Goal: Transaction & Acquisition: Book appointment/travel/reservation

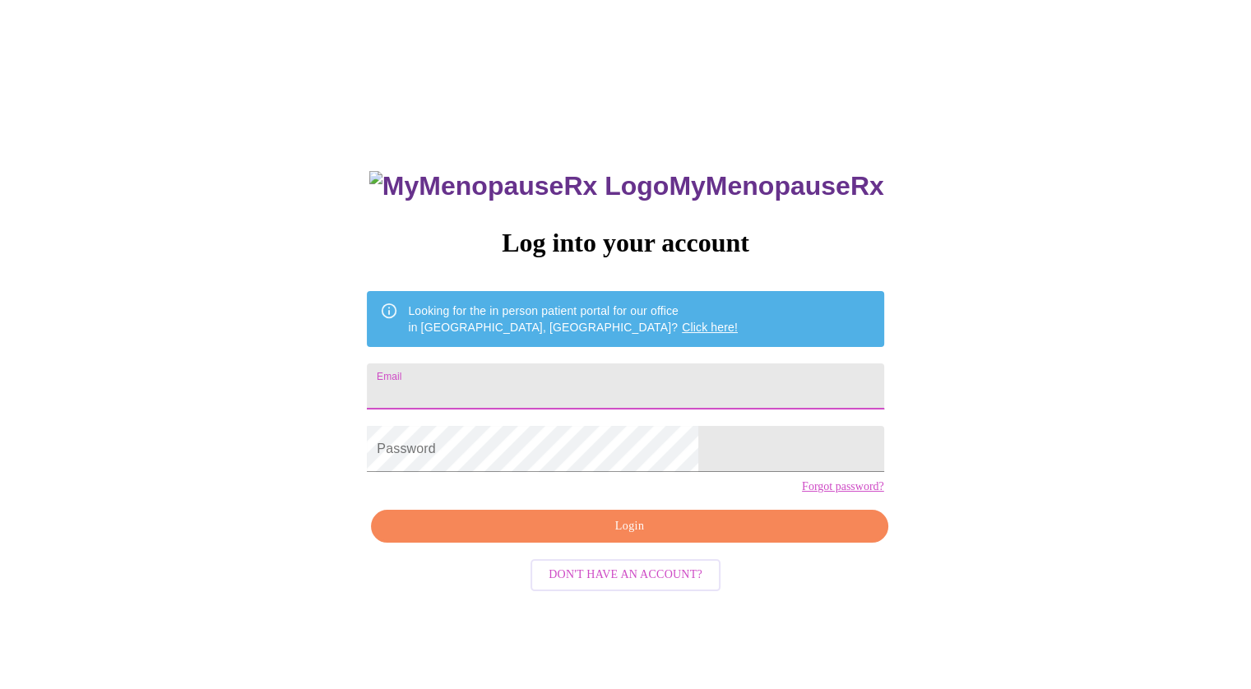
click at [640, 391] on input "Email" at bounding box center [625, 387] width 517 height 46
type input "[PERSON_NAME][EMAIL_ADDRESS][PERSON_NAME][DOMAIN_NAME]"
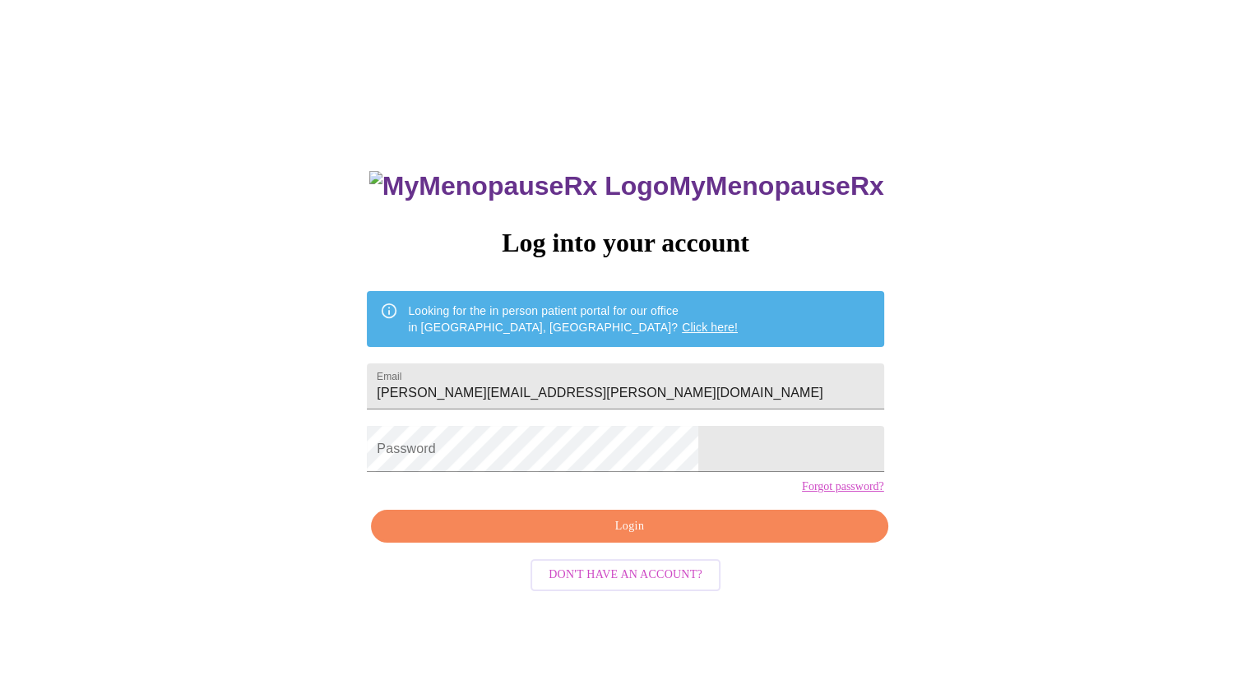
click at [680, 480] on form "Password" at bounding box center [625, 449] width 517 height 63
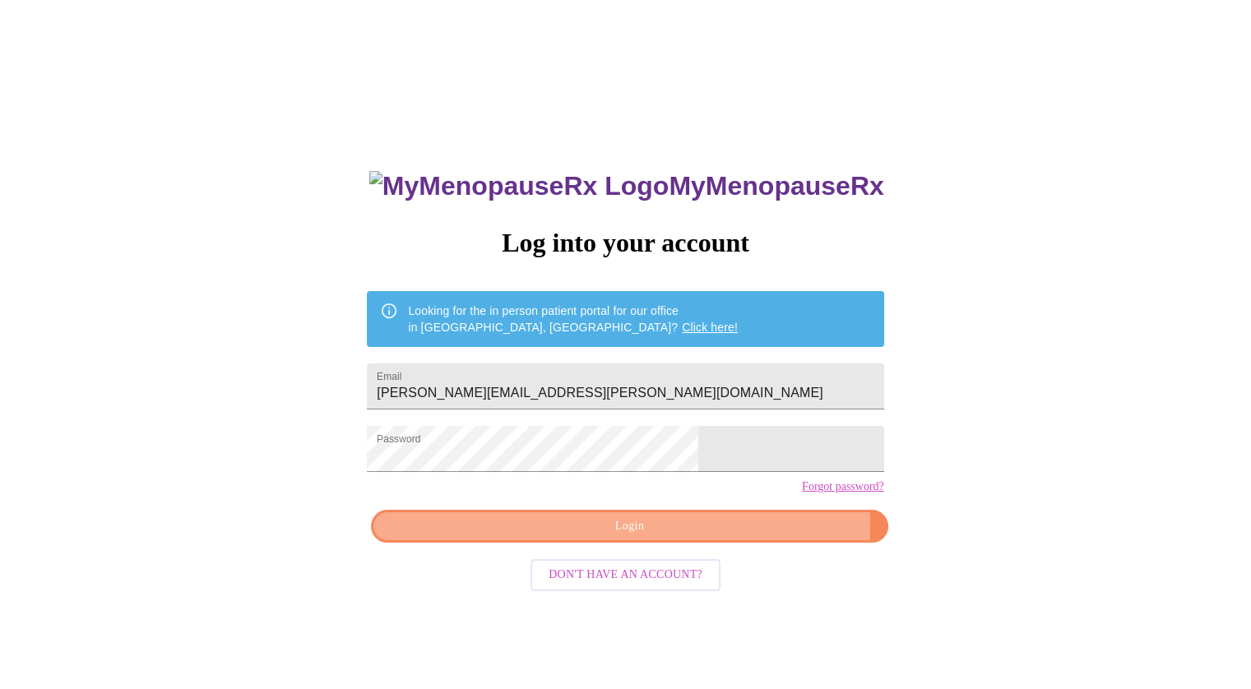
click at [713, 537] on span "Login" at bounding box center [629, 527] width 479 height 21
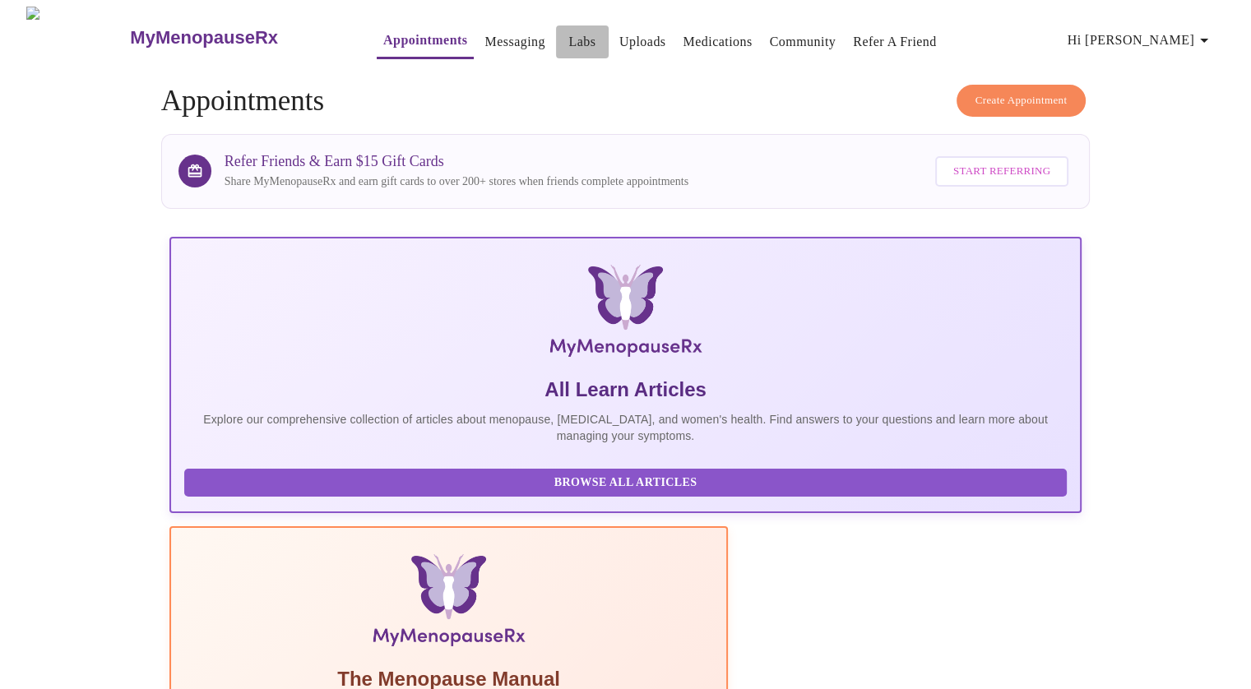
click at [568, 33] on link "Labs" at bounding box center [581, 41] width 27 height 23
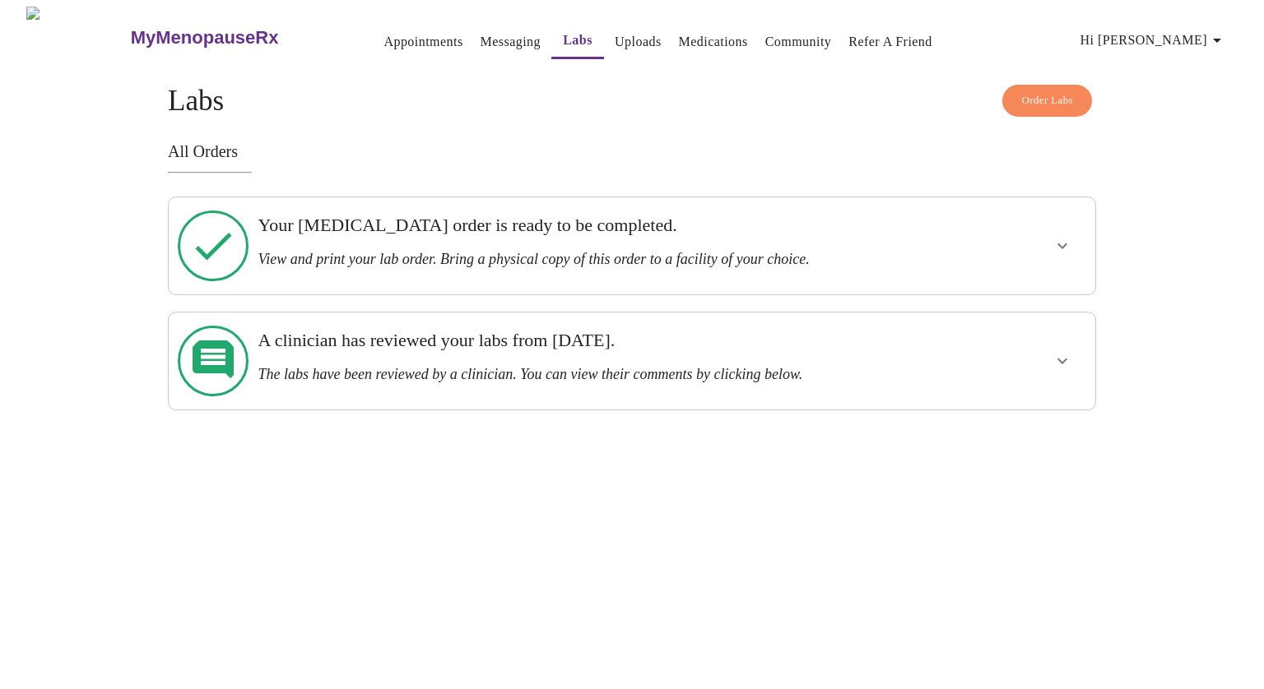
click at [559, 227] on h3 "Your [MEDICAL_DATA] order is ready to be completed." at bounding box center [587, 225] width 659 height 21
click at [199, 237] on icon at bounding box center [213, 246] width 71 height 71
click at [398, 39] on link "Appointments" at bounding box center [422, 41] width 79 height 23
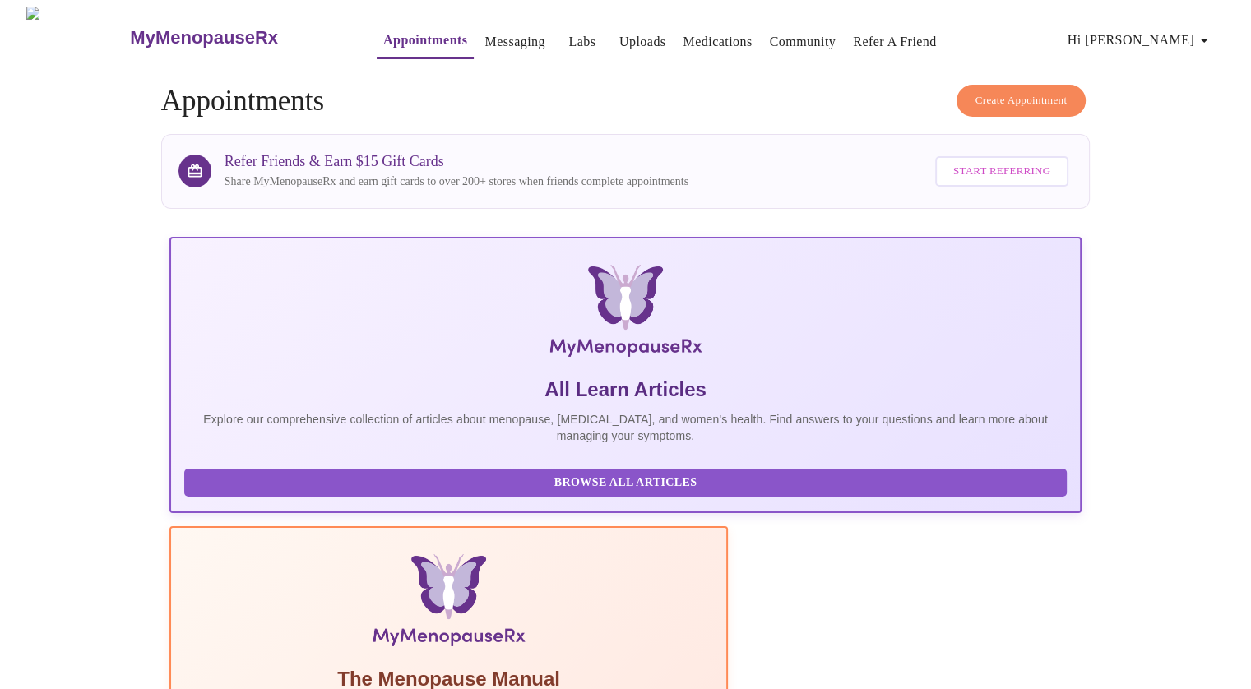
scroll to position [59, 0]
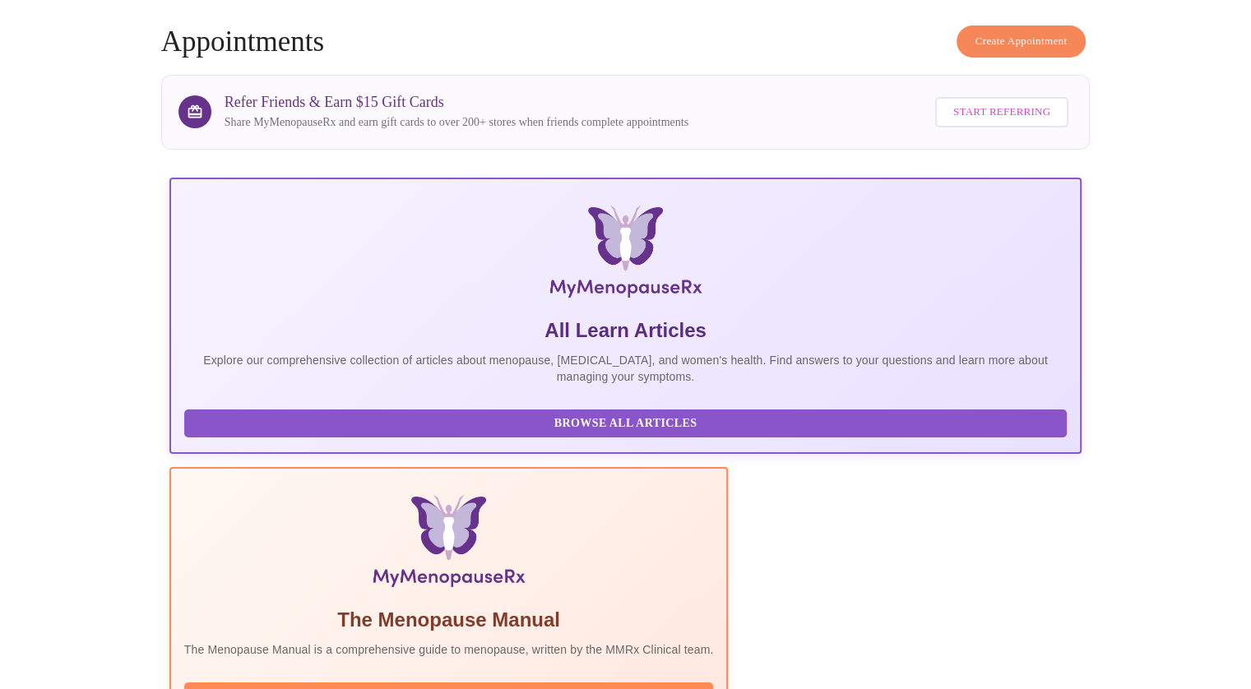
click at [1050, 34] on span "Create Appointment" at bounding box center [1022, 41] width 92 height 19
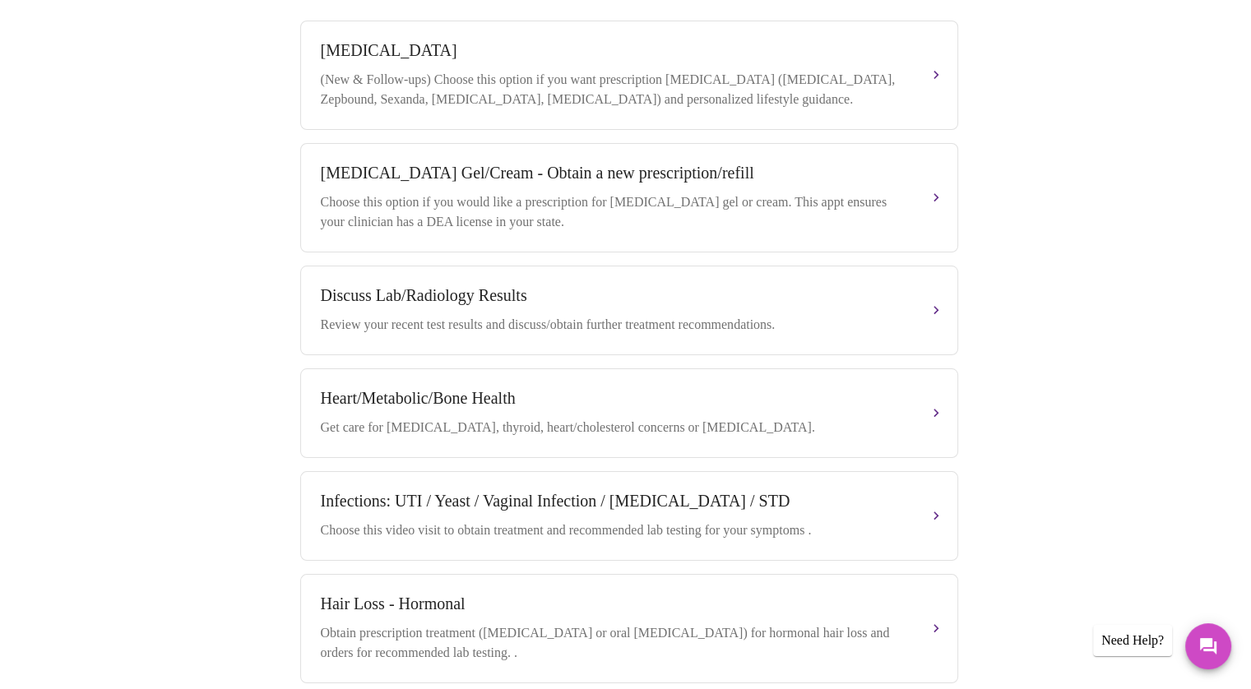
scroll to position [612, 0]
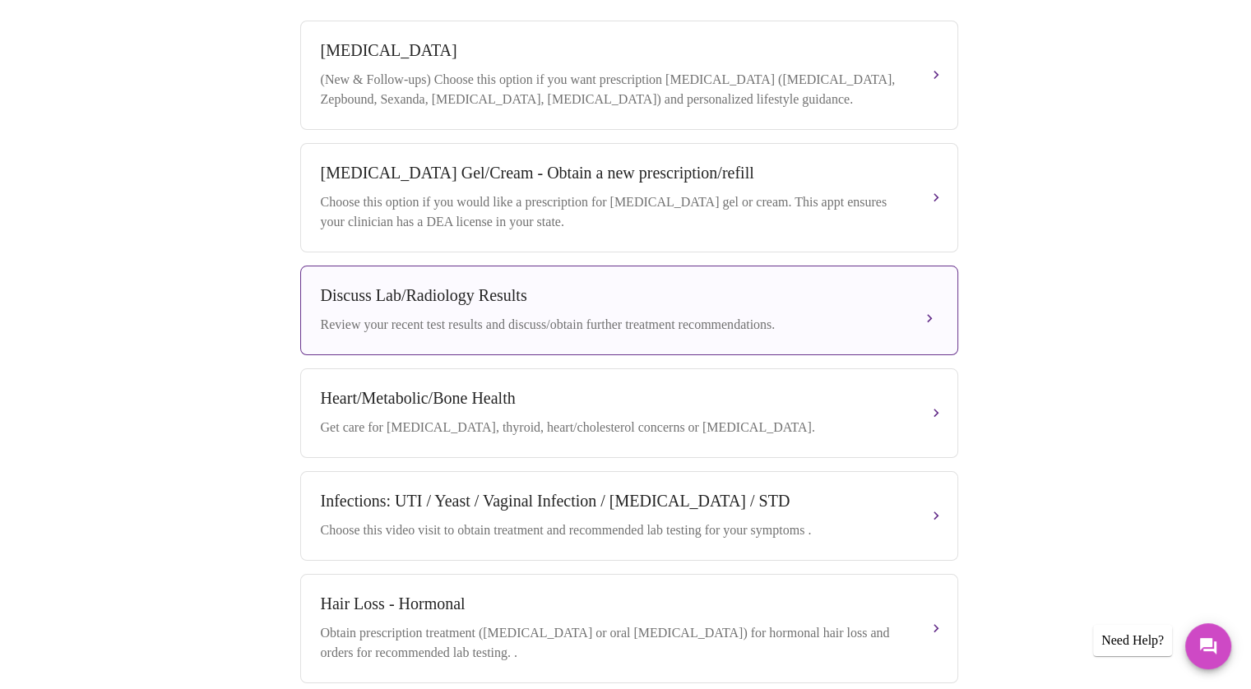
click at [695, 315] on div "Review your recent test results and discuss/obtain further treatment recommenda…" at bounding box center [613, 325] width 584 height 20
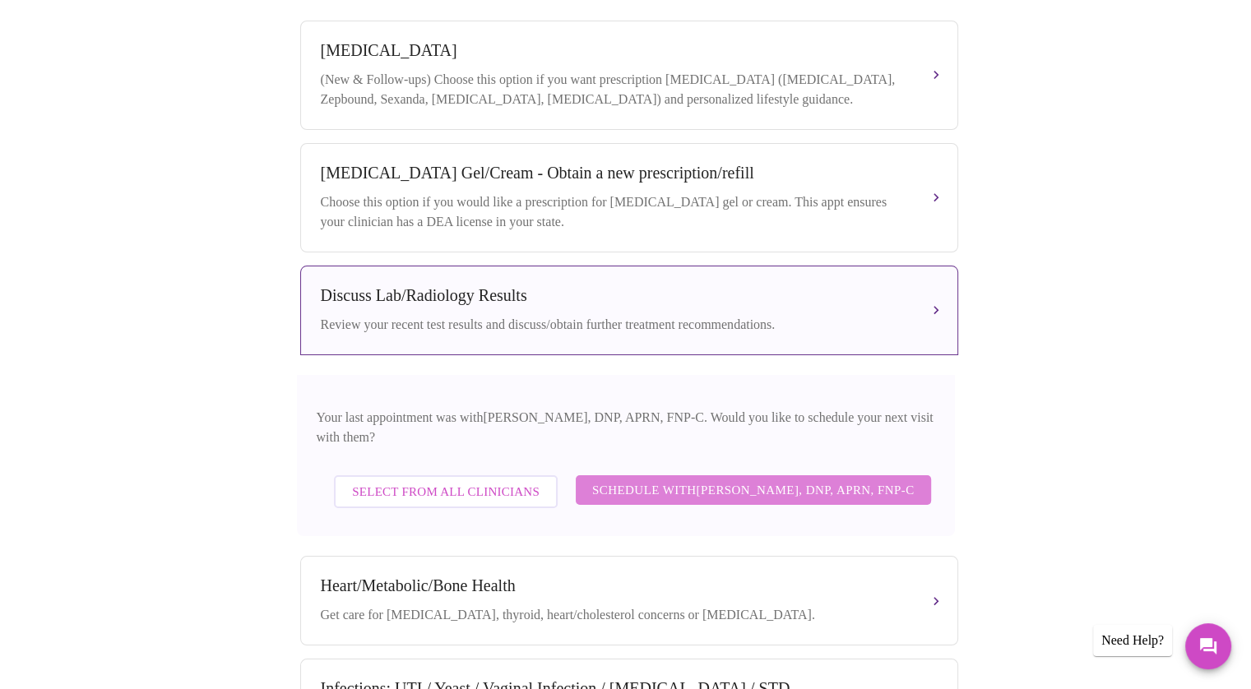
click at [714, 480] on span "Schedule with [PERSON_NAME], DNP, APRN, FNP-C" at bounding box center [753, 490] width 322 height 21
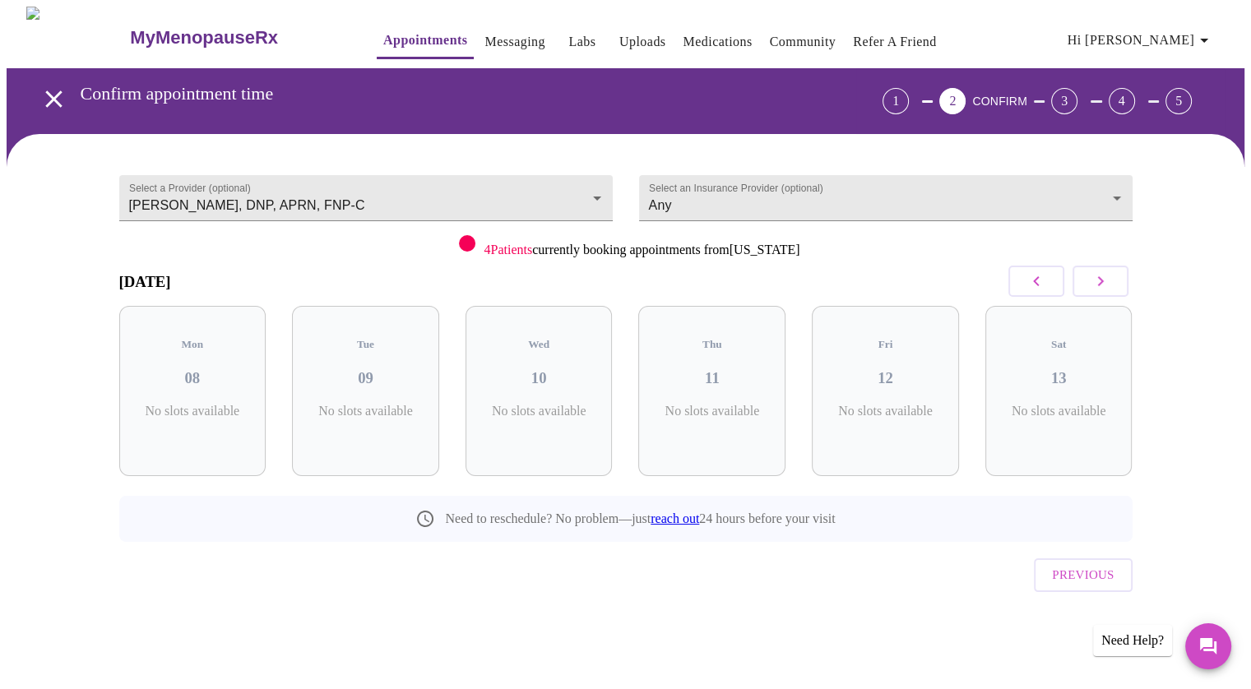
scroll to position [0, 0]
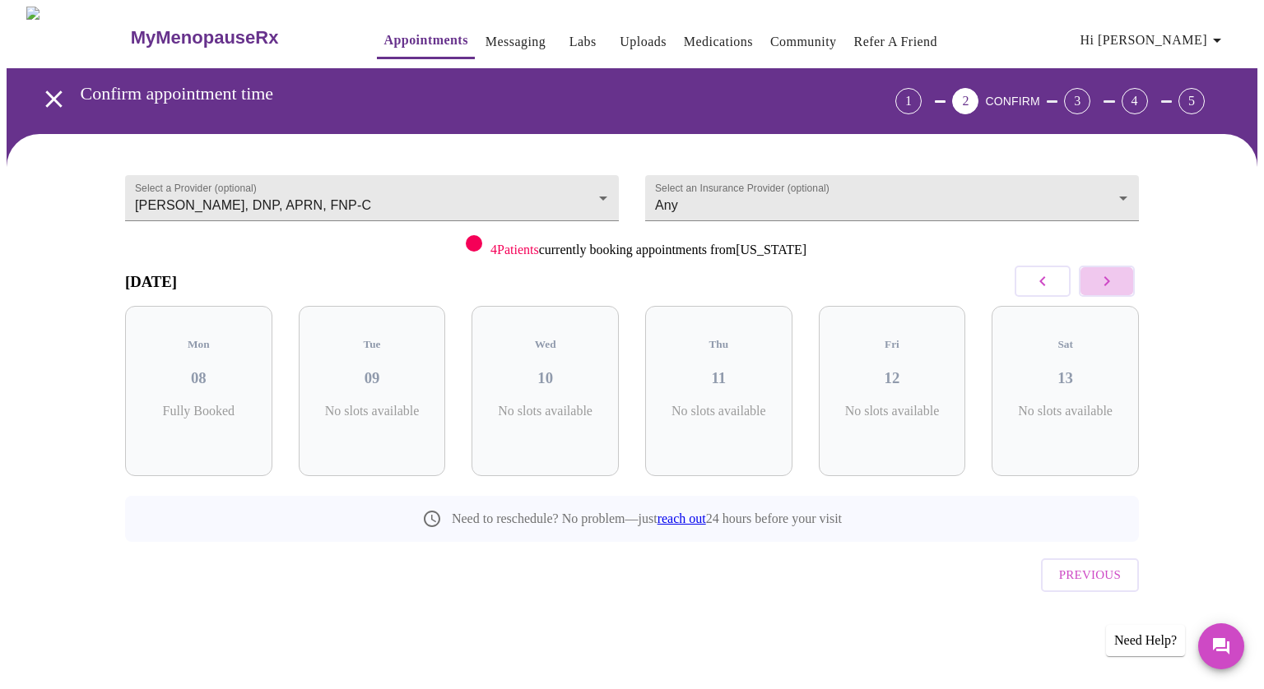
click at [1108, 277] on icon "button" at bounding box center [1107, 281] width 20 height 20
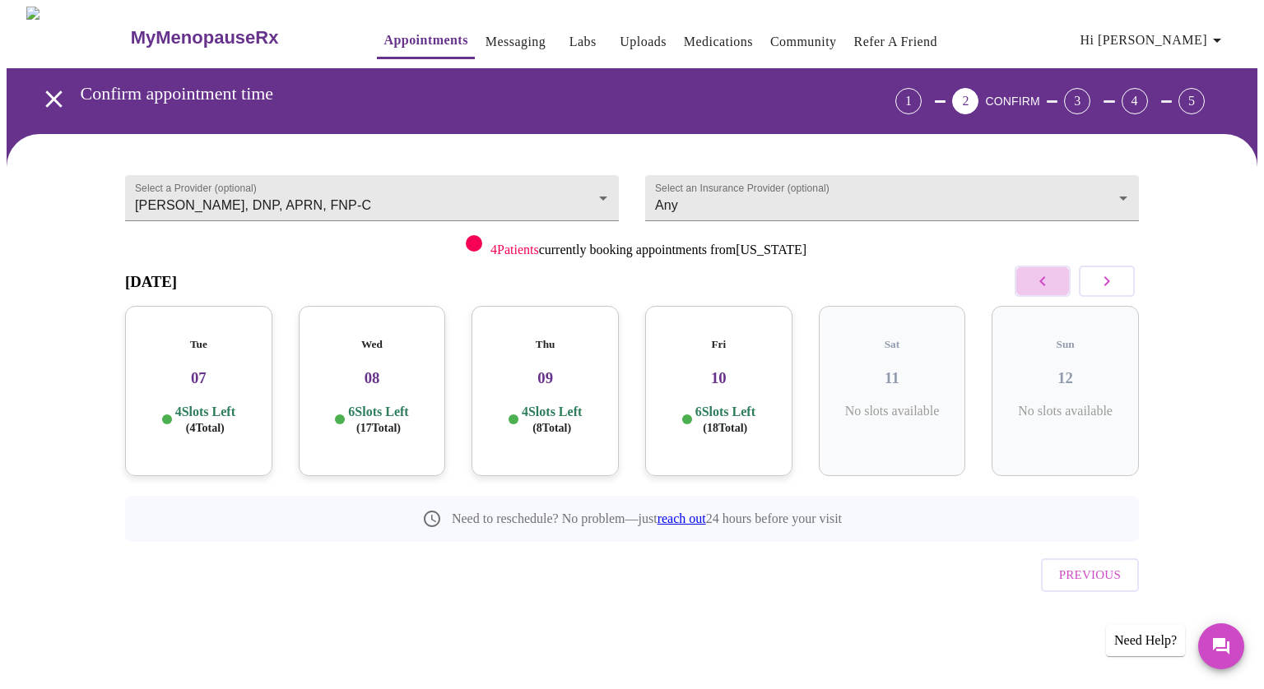
click at [1043, 276] on icon "button" at bounding box center [1042, 281] width 20 height 20
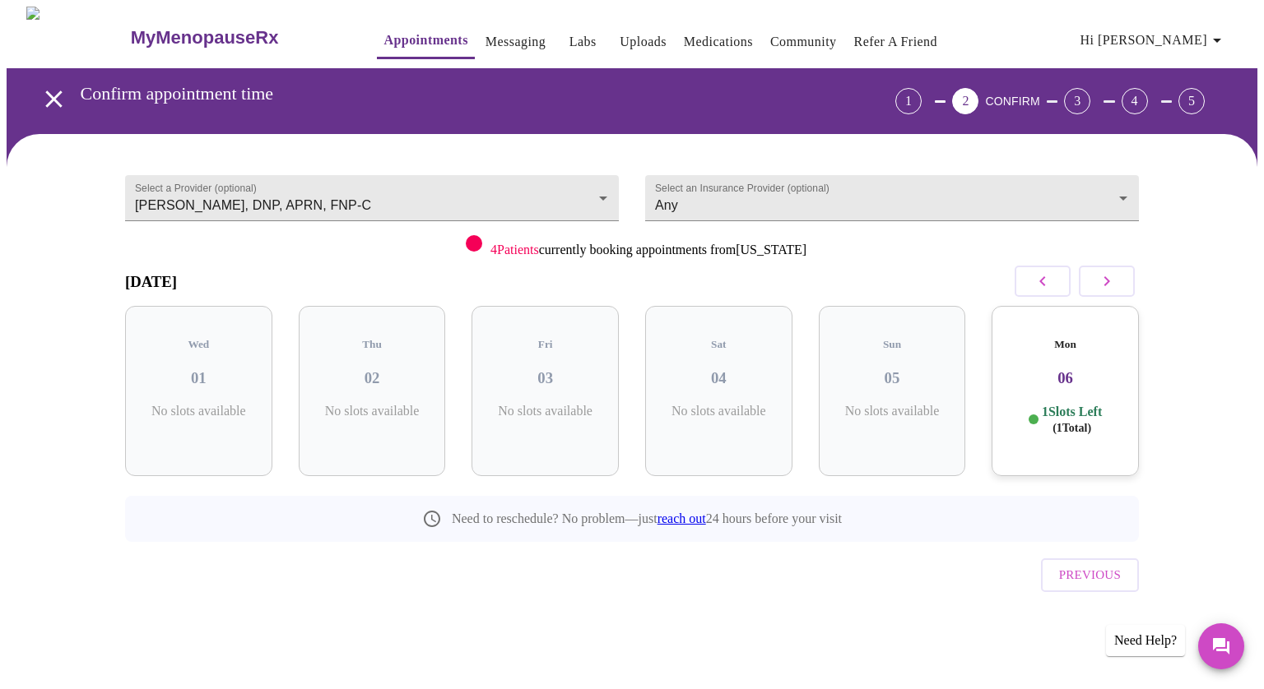
click at [1077, 369] on h3 "06" at bounding box center [1065, 378] width 121 height 18
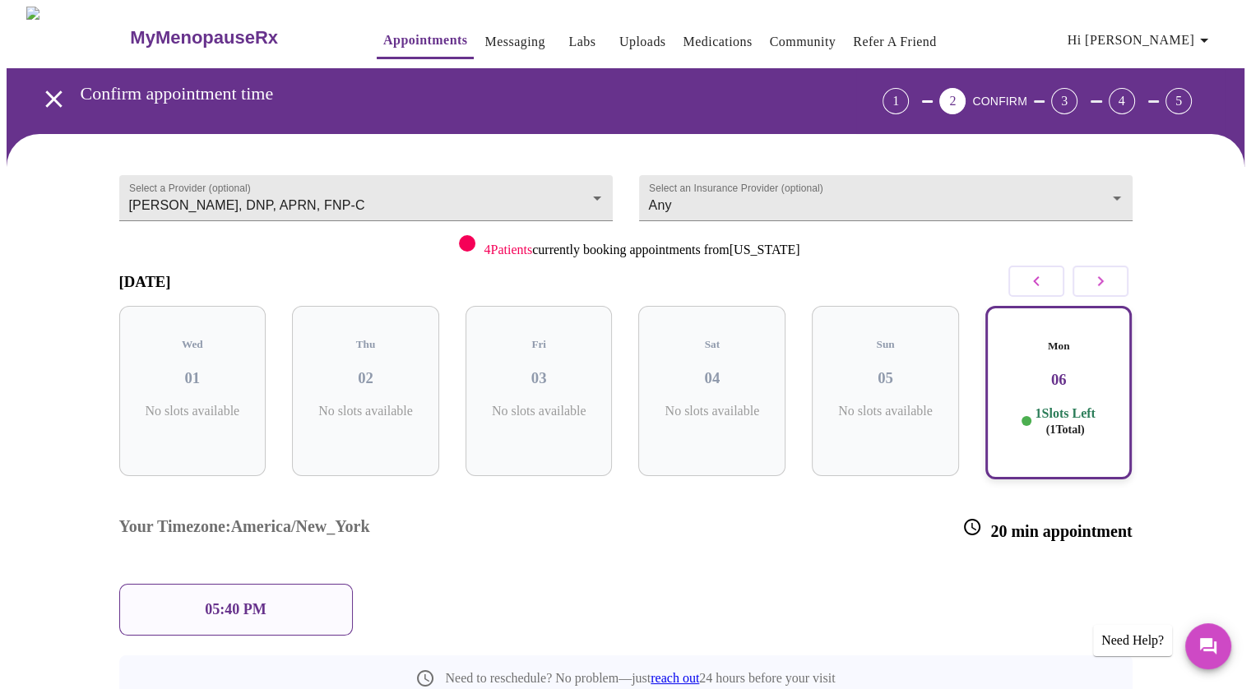
click at [295, 584] on div "05:40 PM" at bounding box center [236, 610] width 234 height 52
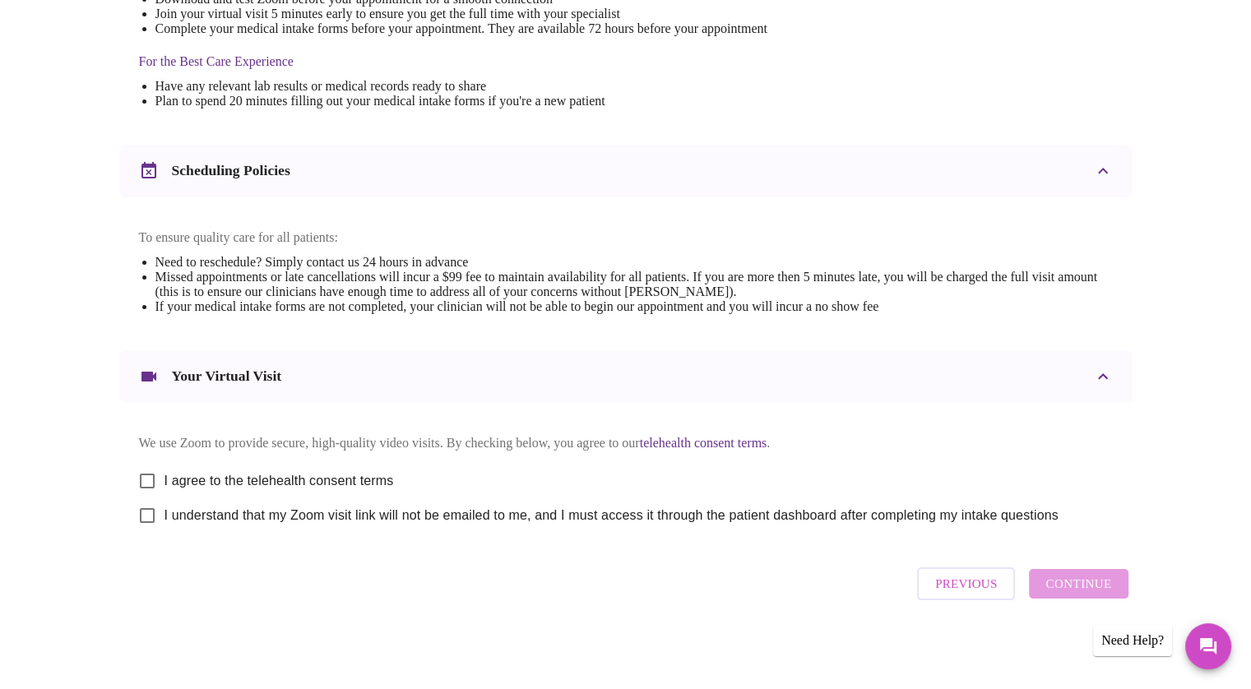
scroll to position [502, 0]
click at [313, 477] on span "I agree to the telehealth consent terms" at bounding box center [280, 481] width 230 height 20
click at [165, 477] on input "I agree to the telehealth consent terms" at bounding box center [147, 481] width 35 height 35
checkbox input "true"
click at [242, 522] on span "I understand that my Zoom visit link will not be emailed to me, and I must acce…" at bounding box center [612, 516] width 894 height 20
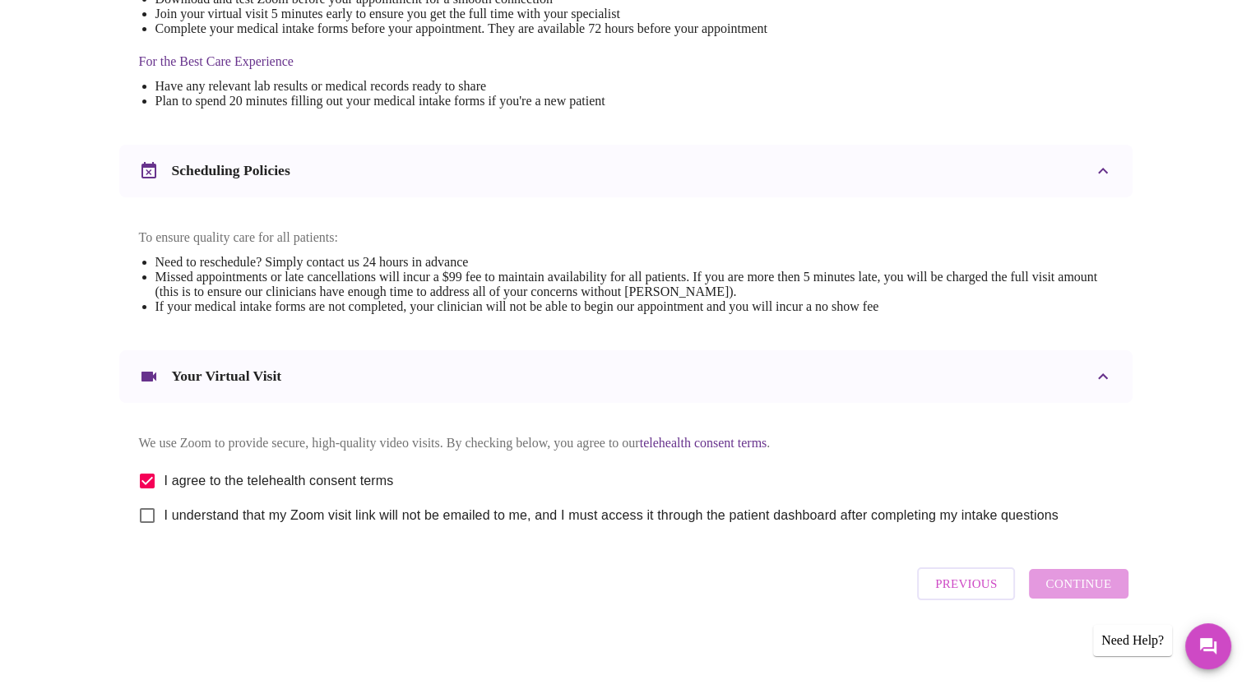
click at [165, 522] on input "I understand that my Zoom visit link will not be emailed to me, and I must acce…" at bounding box center [147, 516] width 35 height 35
checkbox input "true"
click at [1090, 585] on span "Continue" at bounding box center [1079, 583] width 66 height 21
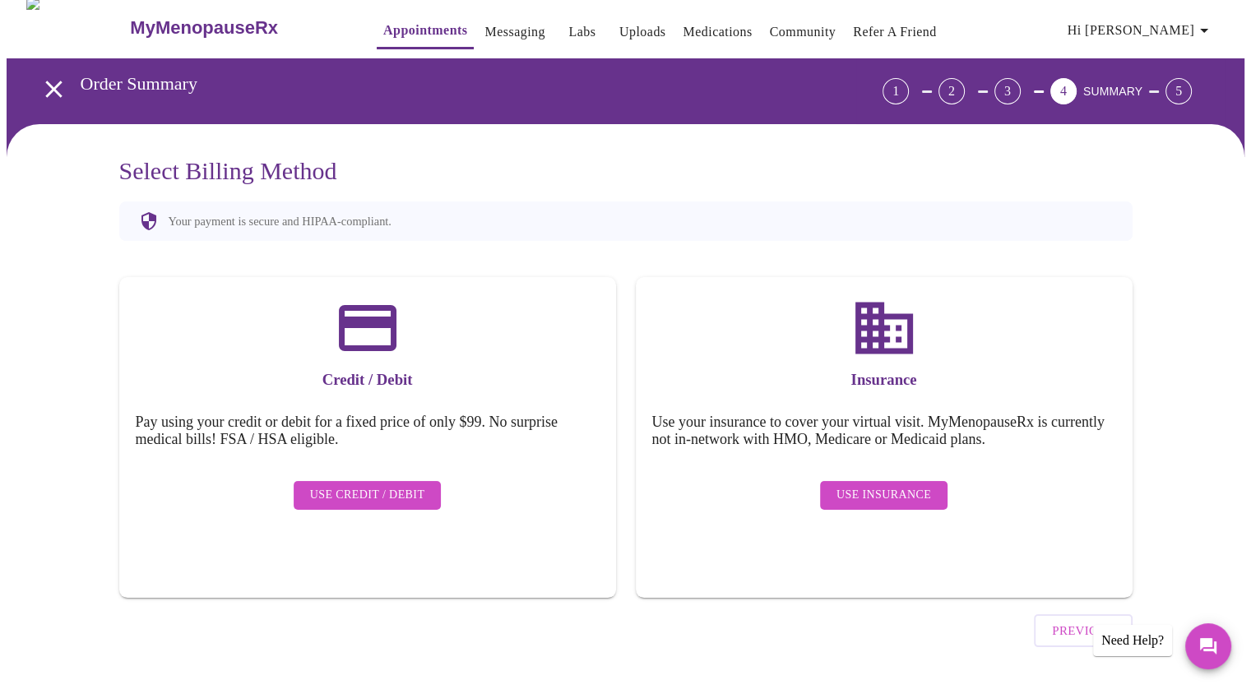
click at [892, 485] on span "Use Insurance" at bounding box center [884, 495] width 95 height 21
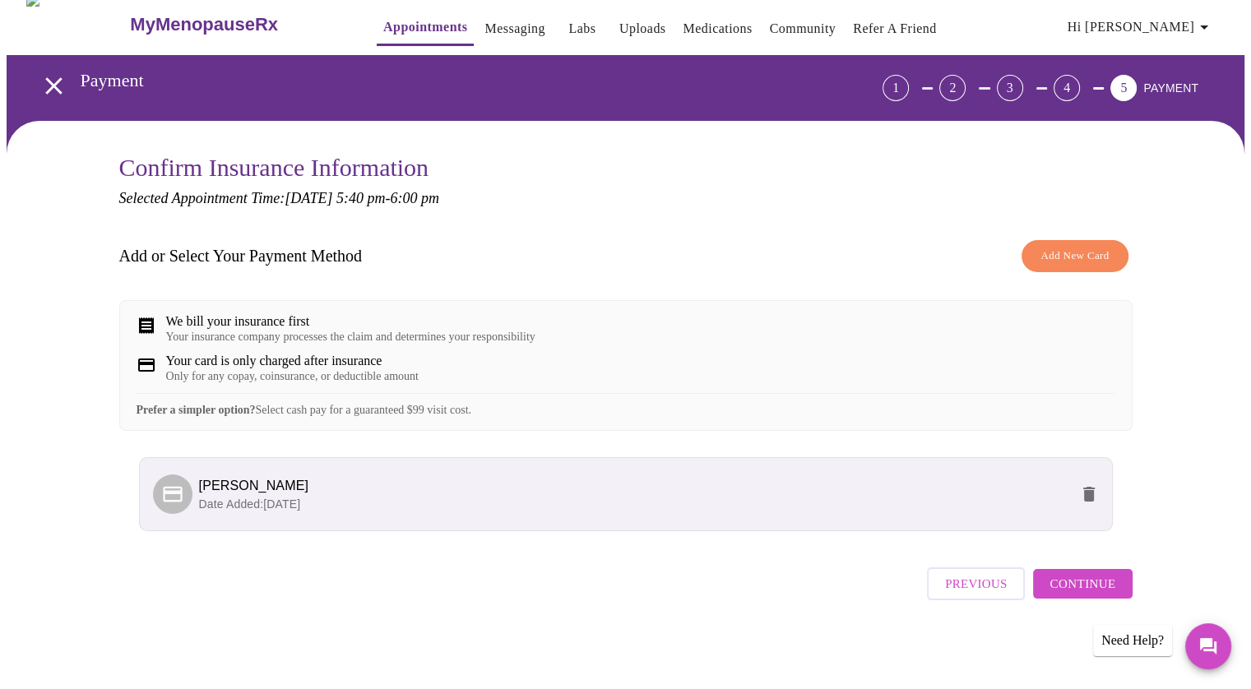
scroll to position [24, 0]
click at [1079, 595] on span "Continue" at bounding box center [1083, 583] width 66 height 21
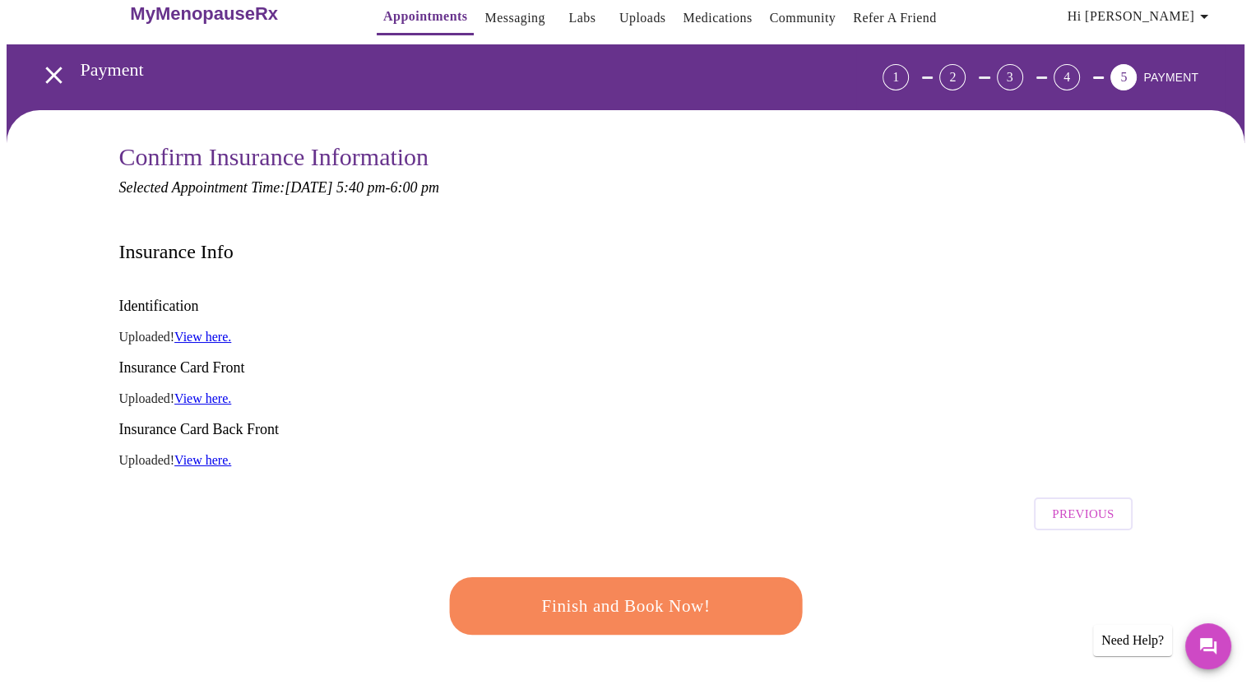
scroll to position [114, 0]
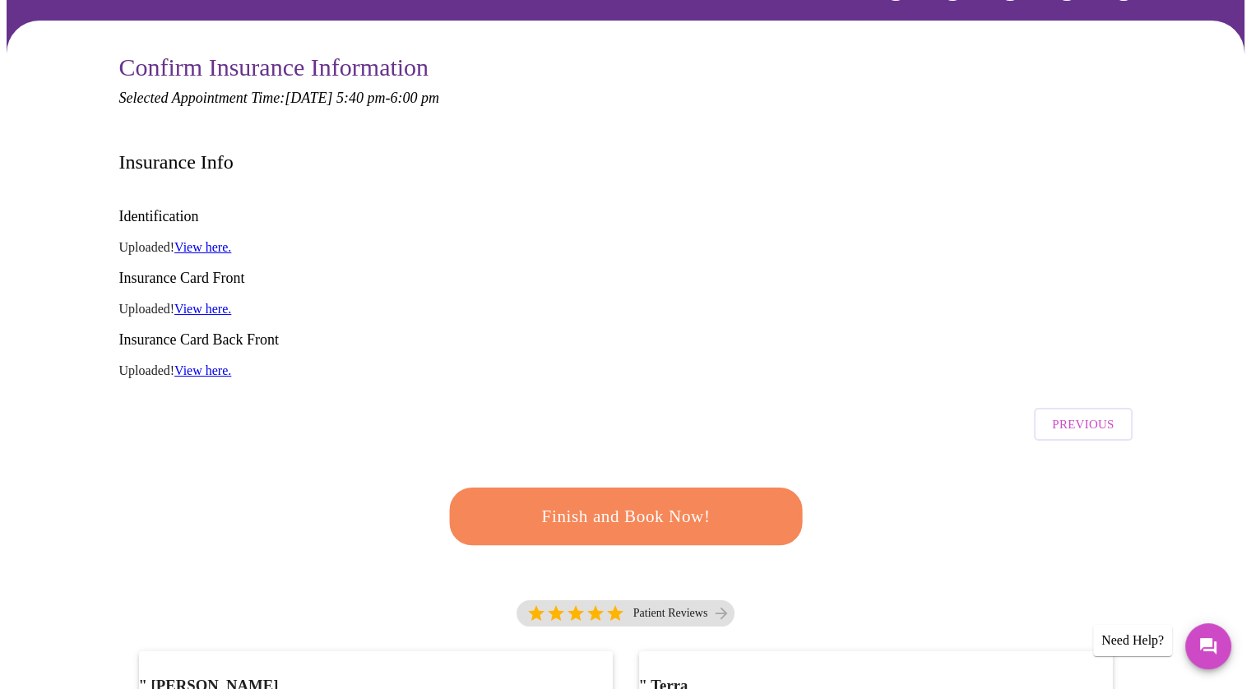
drag, startPoint x: 672, startPoint y: 452, endPoint x: 740, endPoint y: 285, distance: 180.4
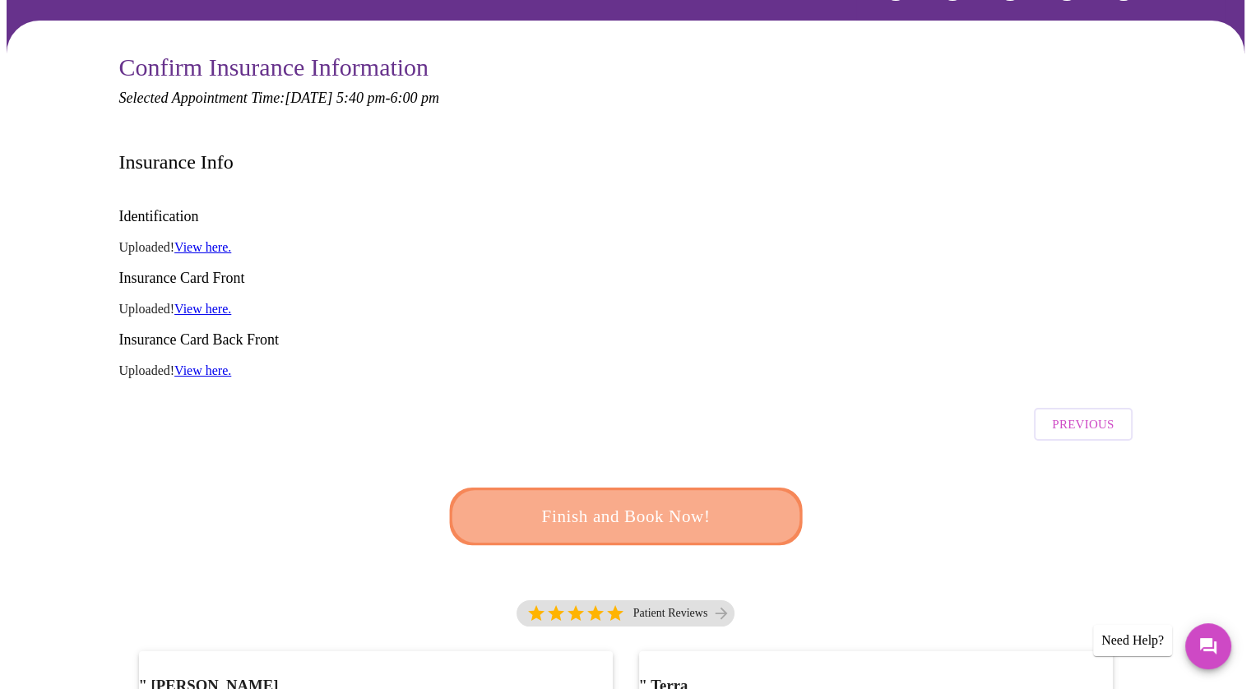
click at [708, 501] on span "Finish and Book Now!" at bounding box center [625, 517] width 319 height 32
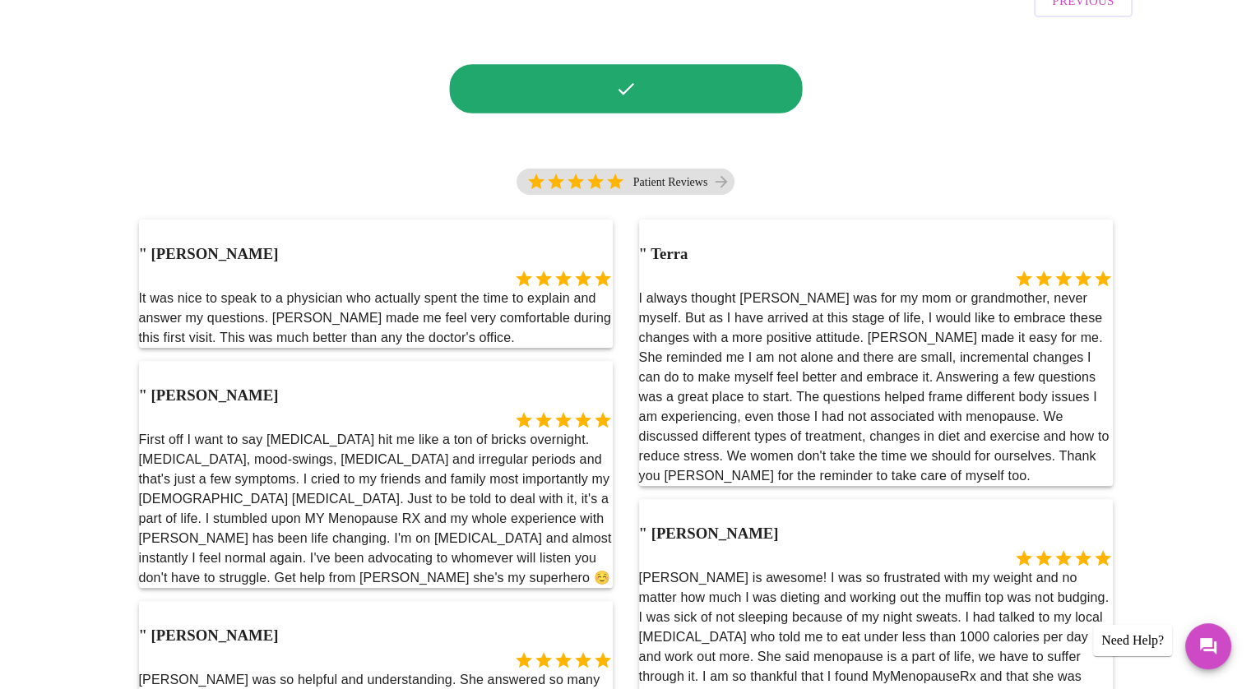
scroll to position [540, 0]
